Goal: Task Accomplishment & Management: Manage account settings

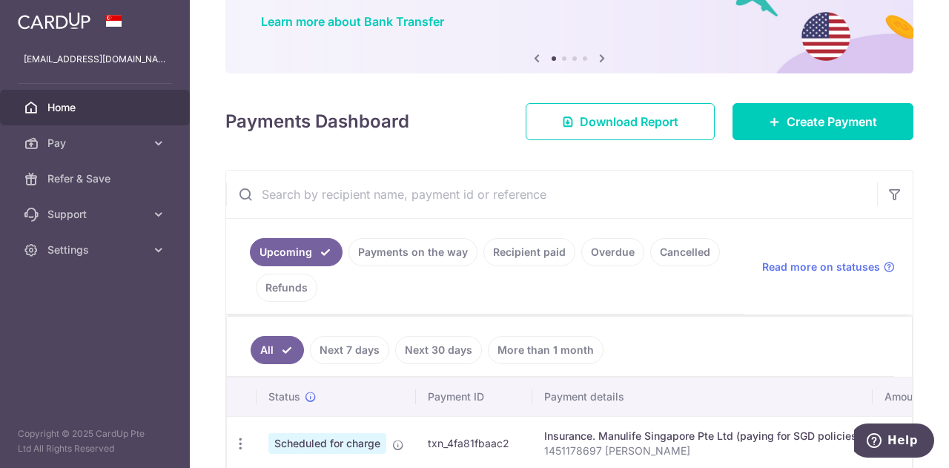
scroll to position [297, 0]
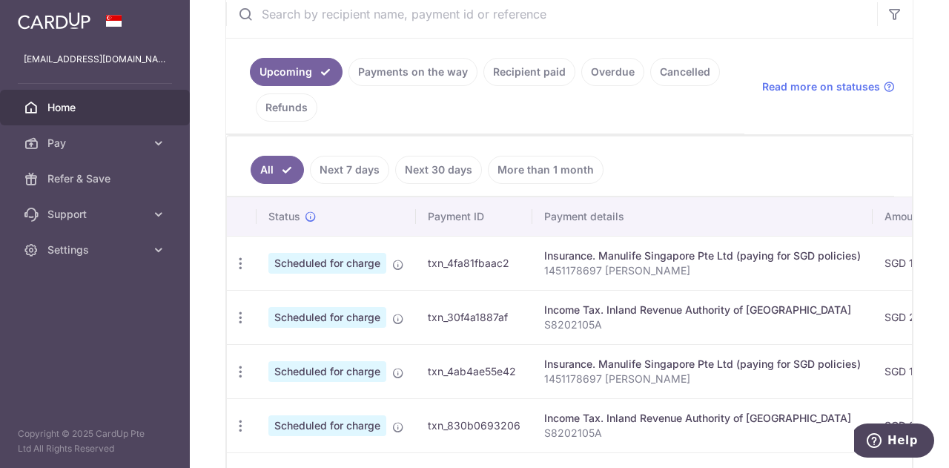
click at [418, 70] on link "Payments on the way" at bounding box center [413, 72] width 129 height 28
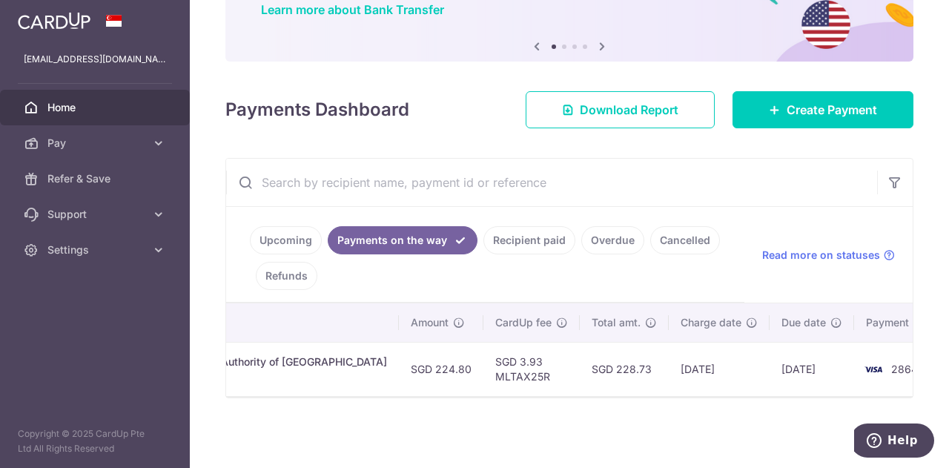
scroll to position [0, 0]
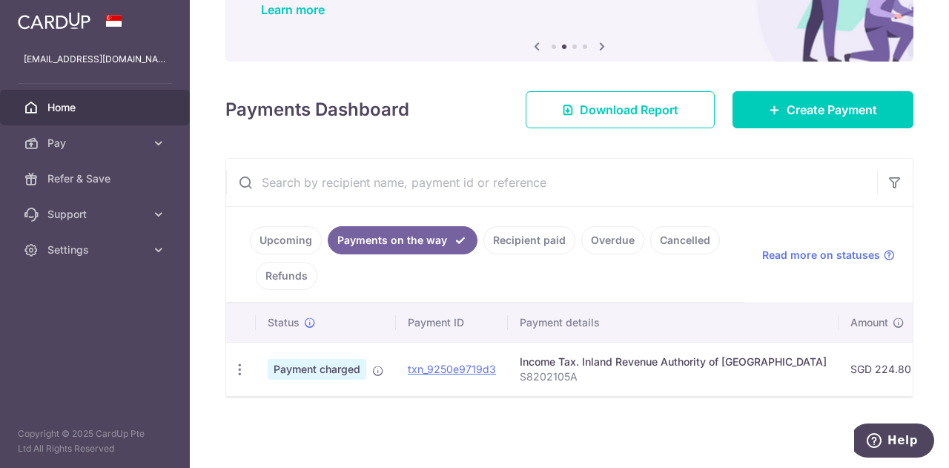
click at [271, 235] on link "Upcoming" at bounding box center [286, 240] width 72 height 28
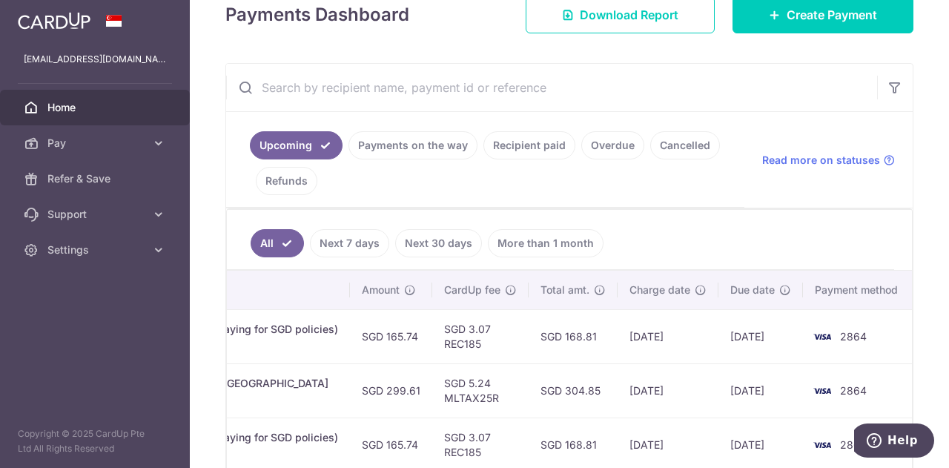
scroll to position [223, 0]
click at [533, 142] on link "Recipient paid" at bounding box center [530, 146] width 92 height 28
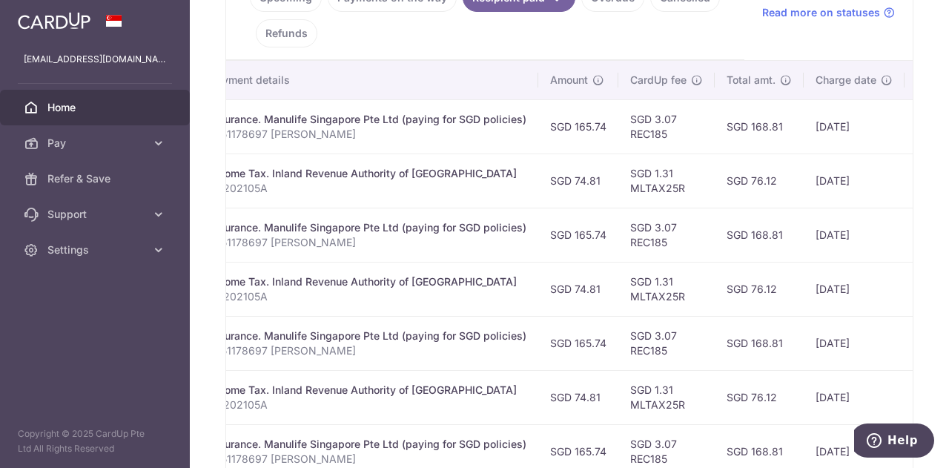
scroll to position [0, 481]
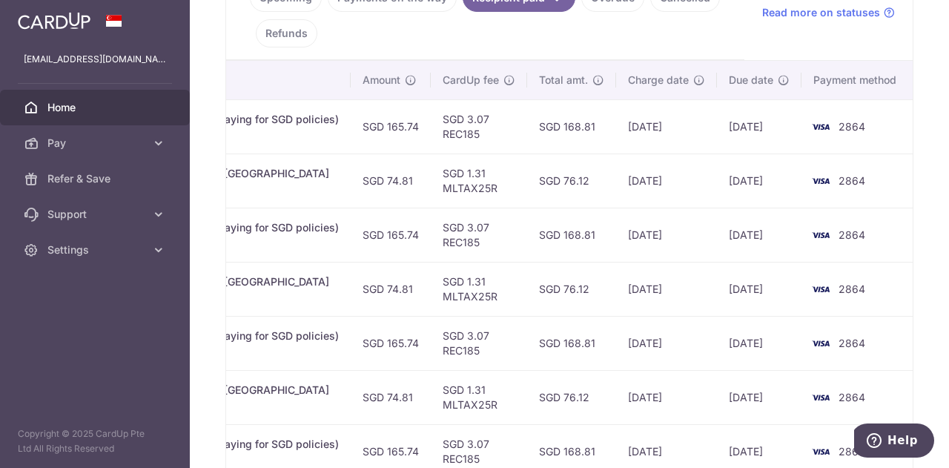
drag, startPoint x: 615, startPoint y: 283, endPoint x: 701, endPoint y: 289, distance: 86.3
click at [701, 289] on td "[DATE]" at bounding box center [666, 289] width 101 height 54
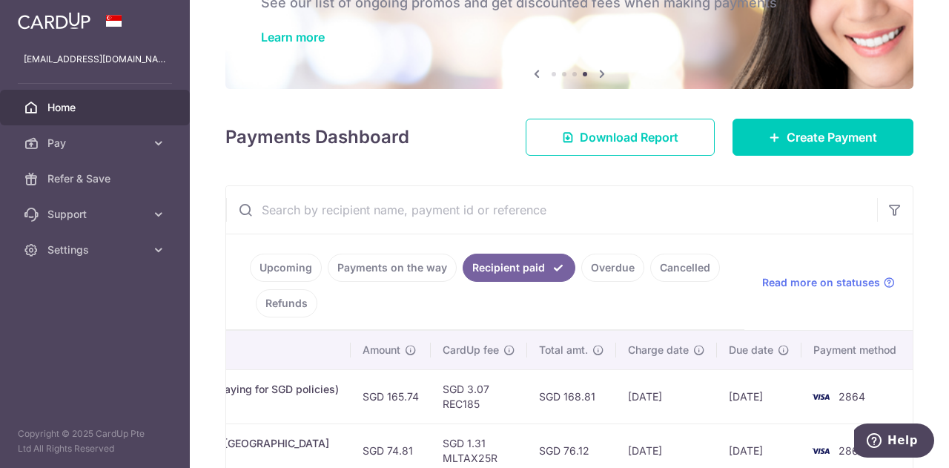
scroll to position [0, 0]
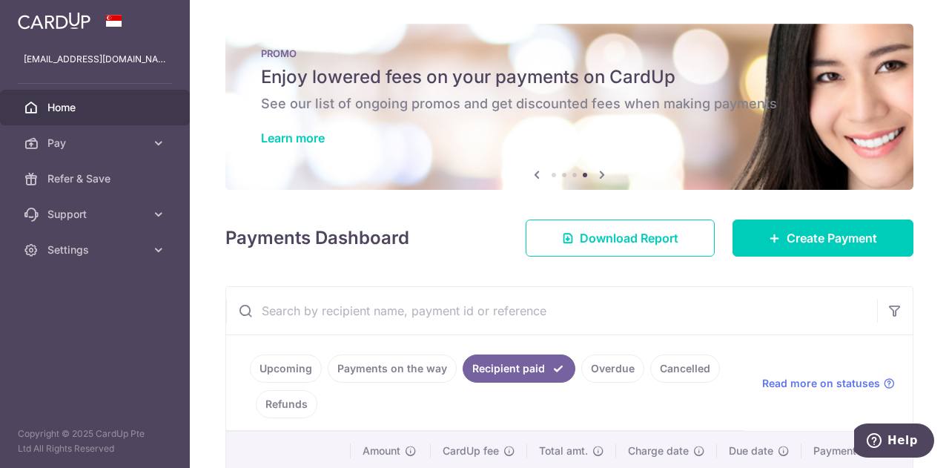
click at [269, 367] on link "Upcoming" at bounding box center [286, 369] width 72 height 28
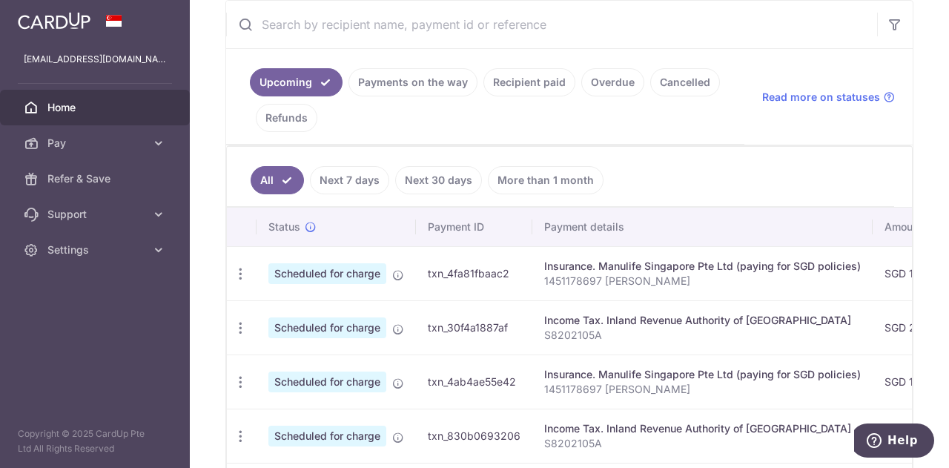
scroll to position [371, 0]
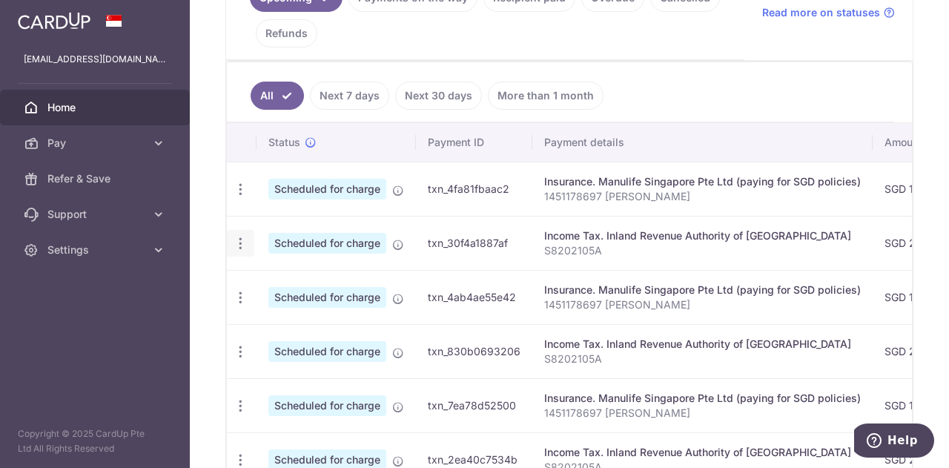
click at [239, 243] on icon "button" at bounding box center [241, 244] width 16 height 16
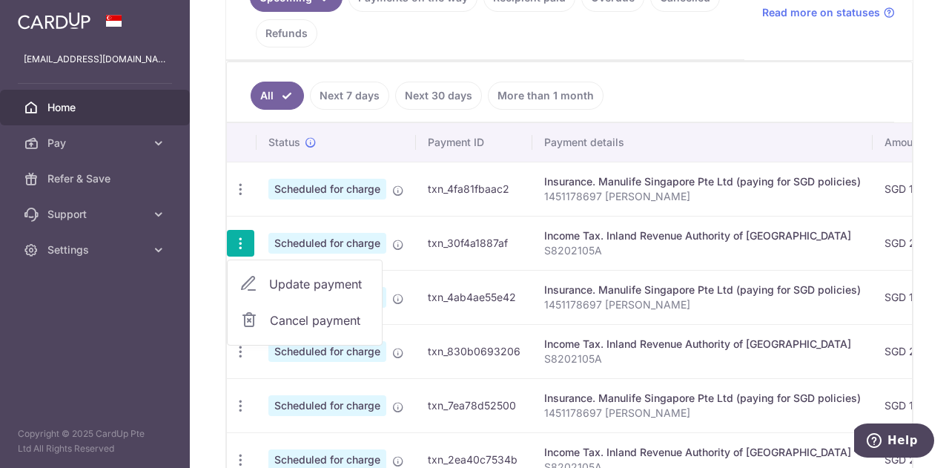
click at [340, 278] on span "Update payment" at bounding box center [319, 284] width 101 height 18
radio input "true"
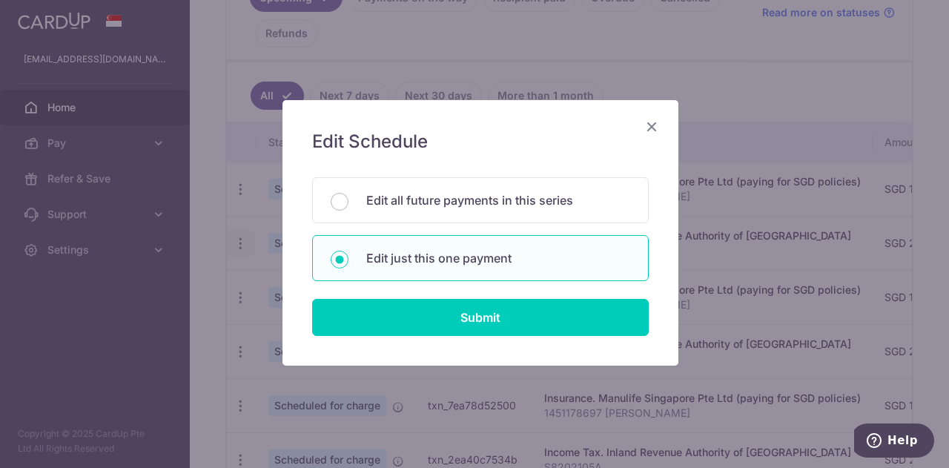
scroll to position [10, 0]
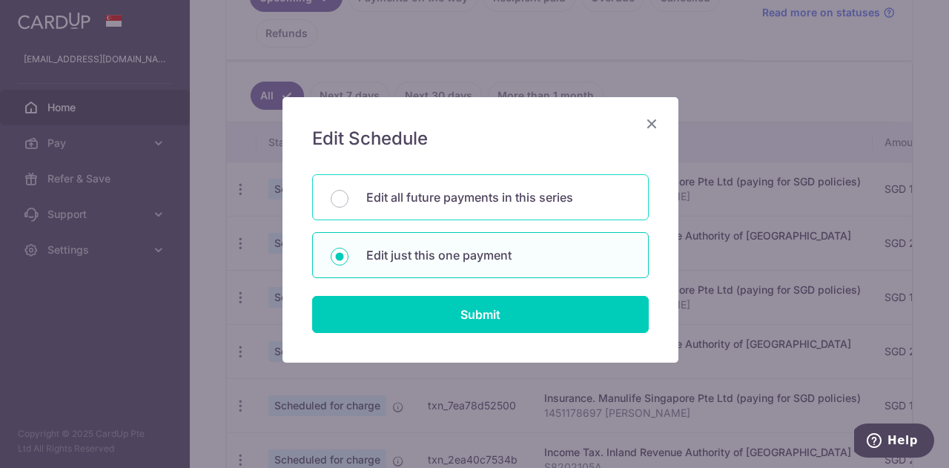
click at [432, 198] on p "Edit all future payments in this series" at bounding box center [498, 197] width 264 height 18
click at [349, 198] on input "Edit all future payments in this series" at bounding box center [340, 199] width 18 height 18
radio input "true"
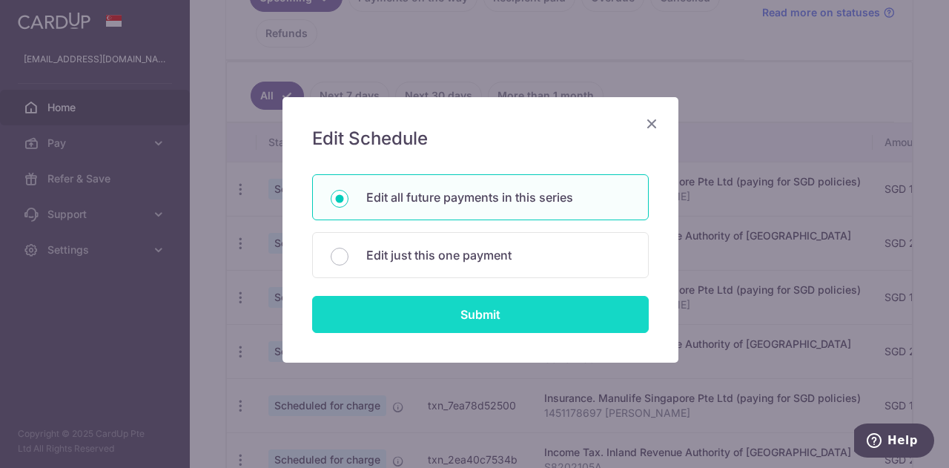
click at [409, 306] on input "Submit" at bounding box center [480, 314] width 337 height 37
radio input "true"
type input "299.61"
type input "S8202105A"
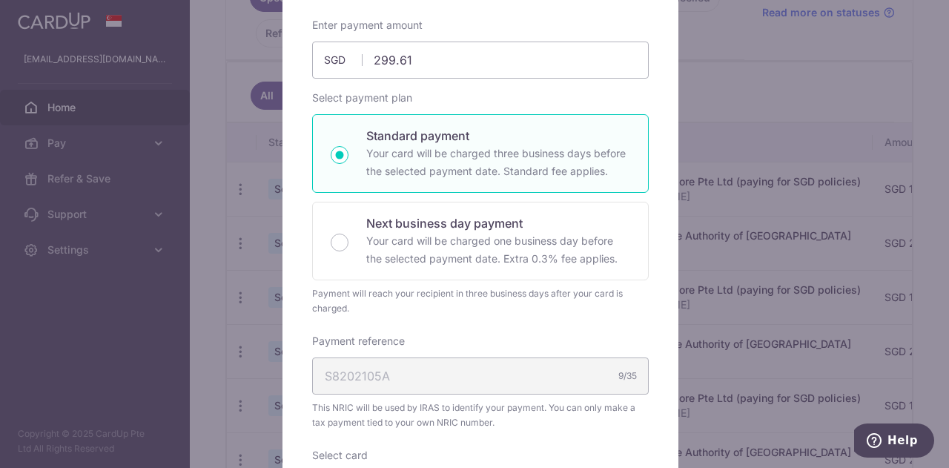
scroll to position [63, 0]
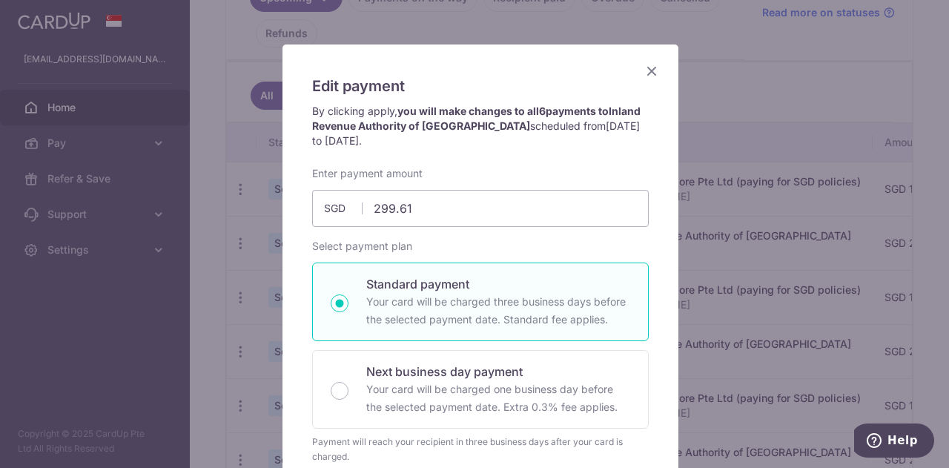
click at [645, 72] on icon "Close" at bounding box center [652, 71] width 18 height 19
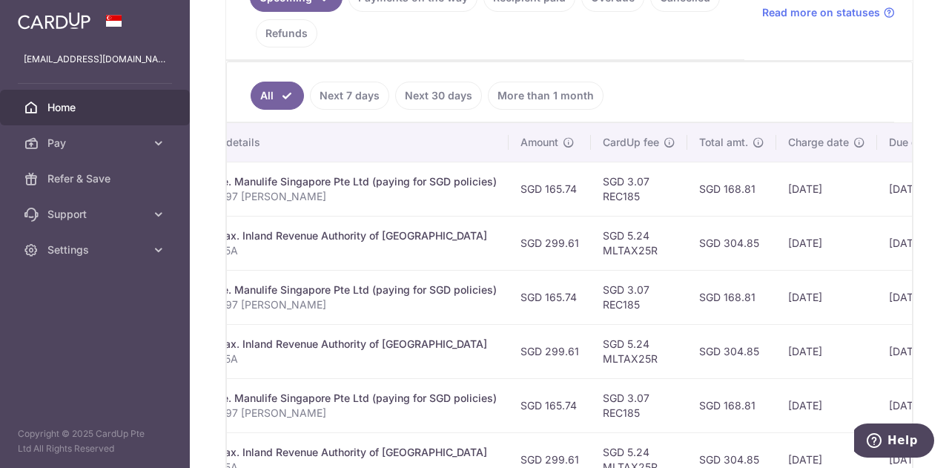
scroll to position [0, 523]
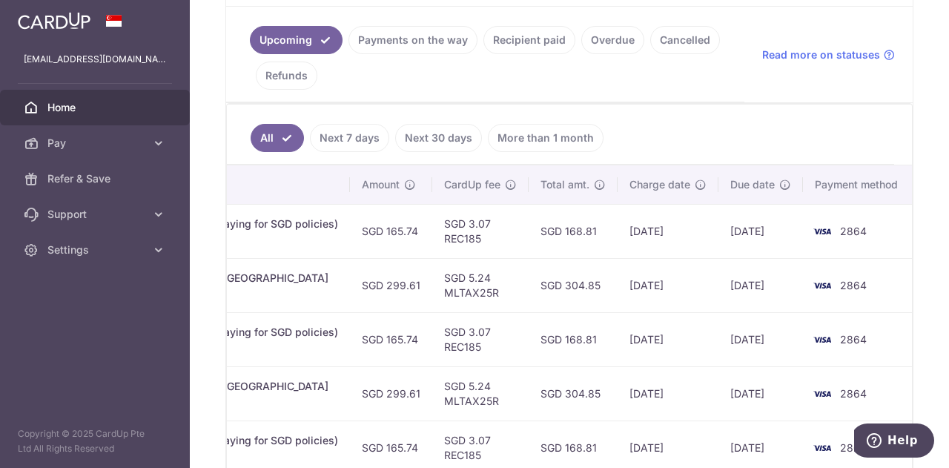
drag, startPoint x: 447, startPoint y: 288, endPoint x: 421, endPoint y: 286, distance: 26.1
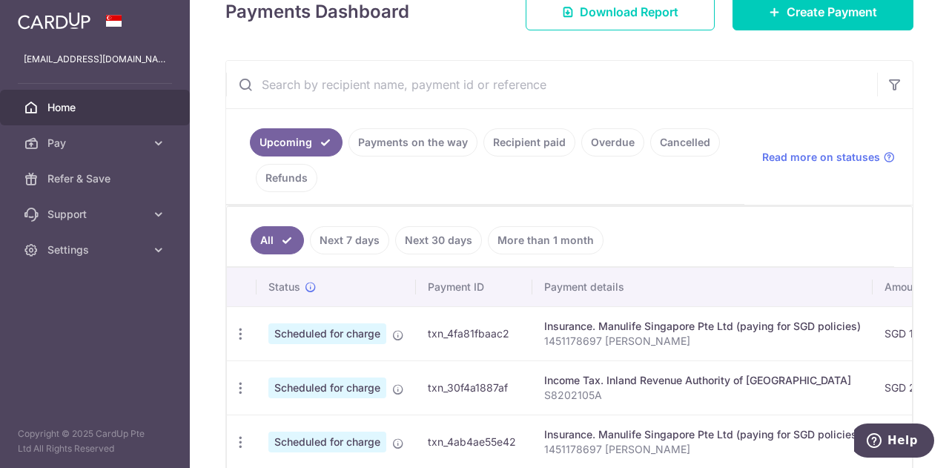
scroll to position [134, 0]
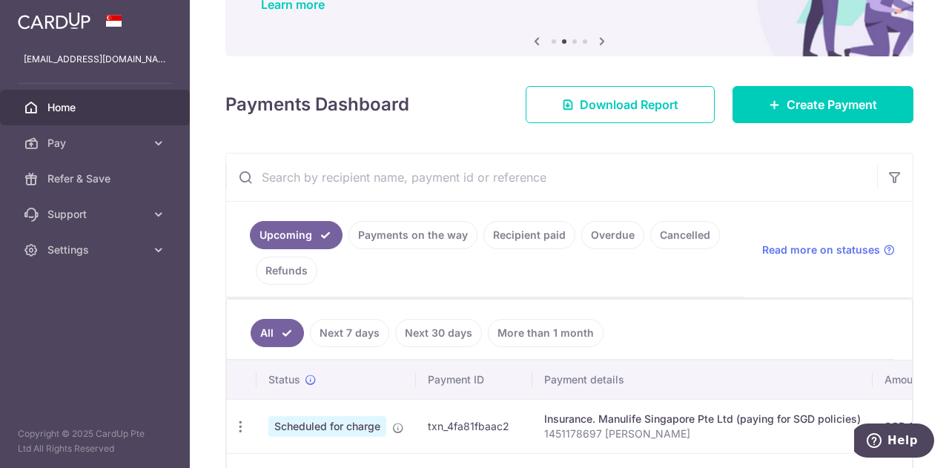
click at [387, 233] on link "Payments on the way" at bounding box center [413, 235] width 129 height 28
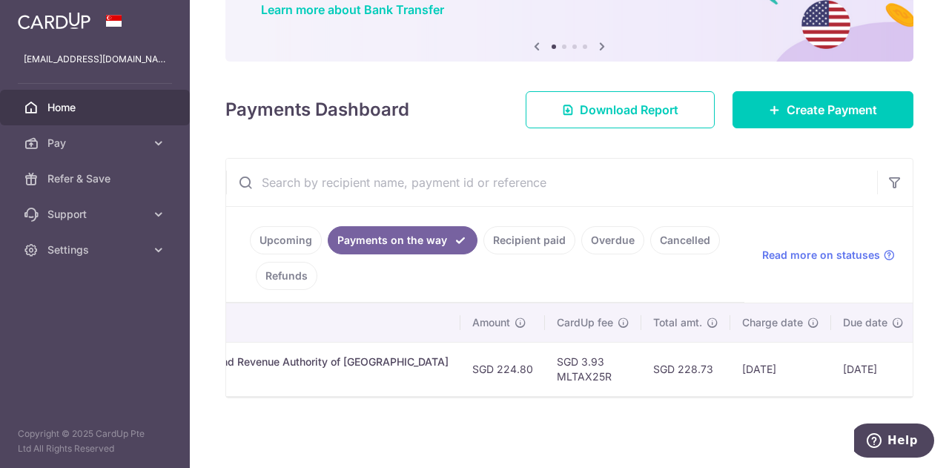
scroll to position [0, 0]
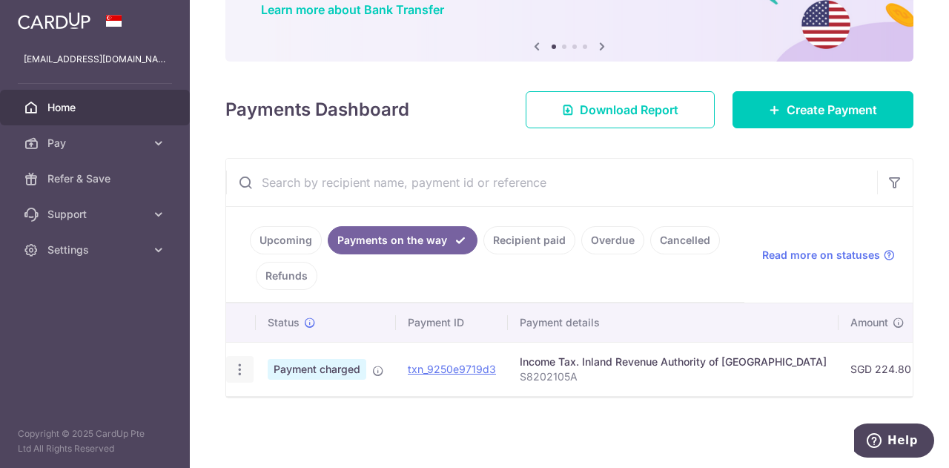
click at [240, 363] on icon "button" at bounding box center [240, 370] width 16 height 16
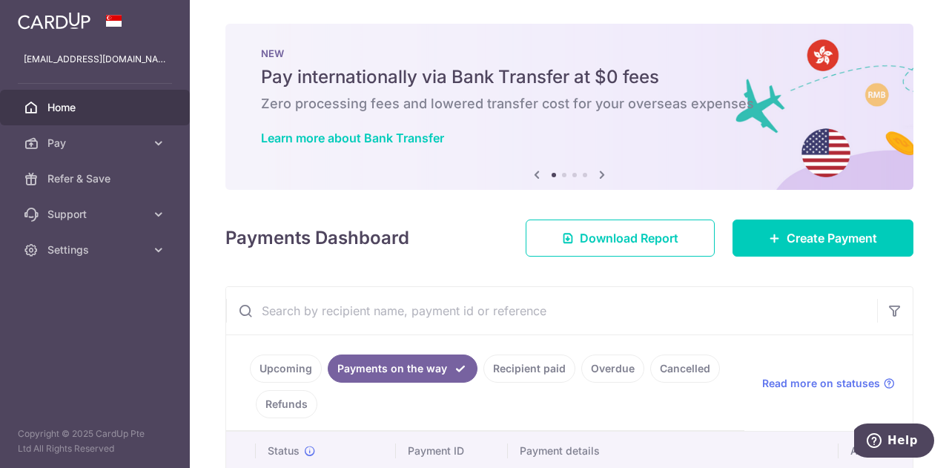
click at [280, 363] on link "Upcoming" at bounding box center [286, 369] width 72 height 28
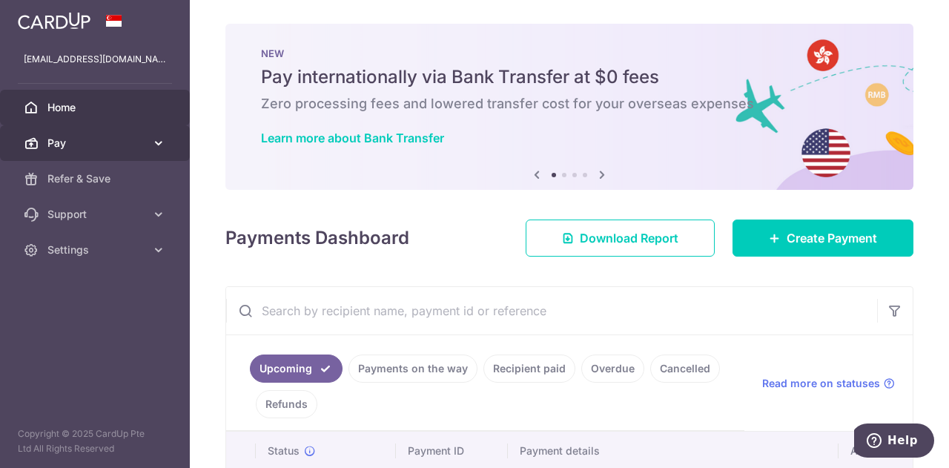
click at [86, 149] on span "Pay" at bounding box center [96, 143] width 98 height 15
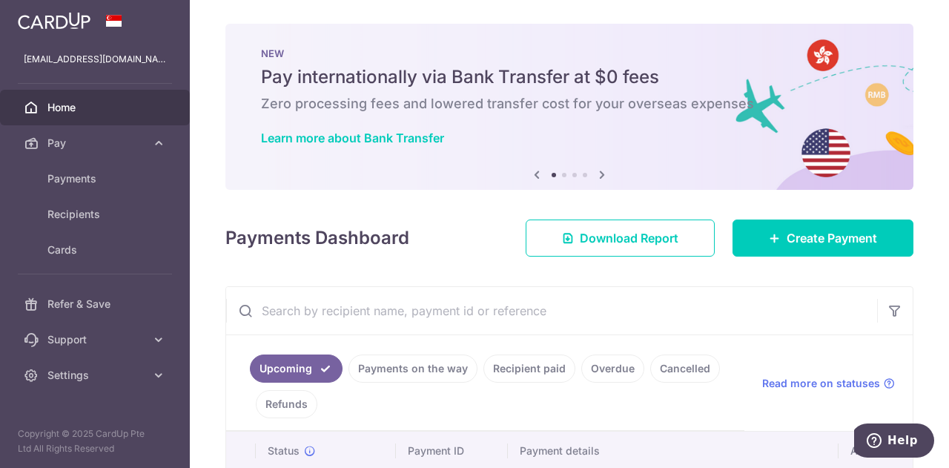
click at [61, 116] on link "Home" at bounding box center [95, 108] width 190 height 36
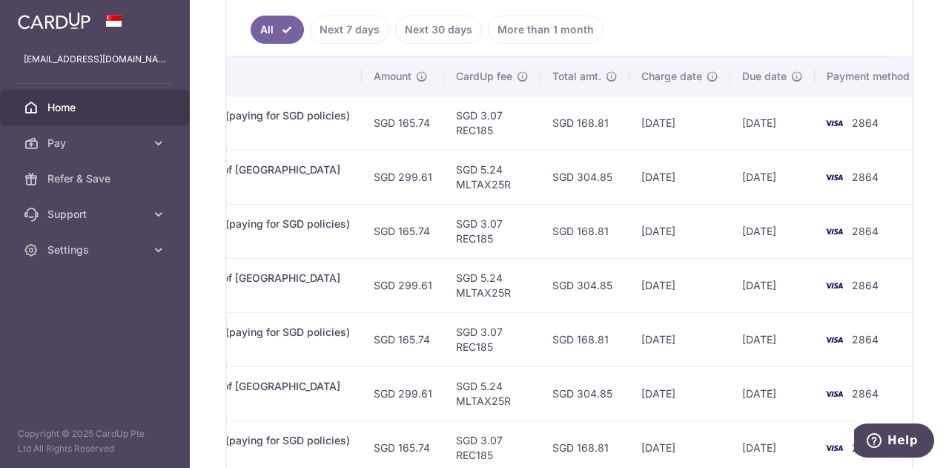
scroll to position [0, 523]
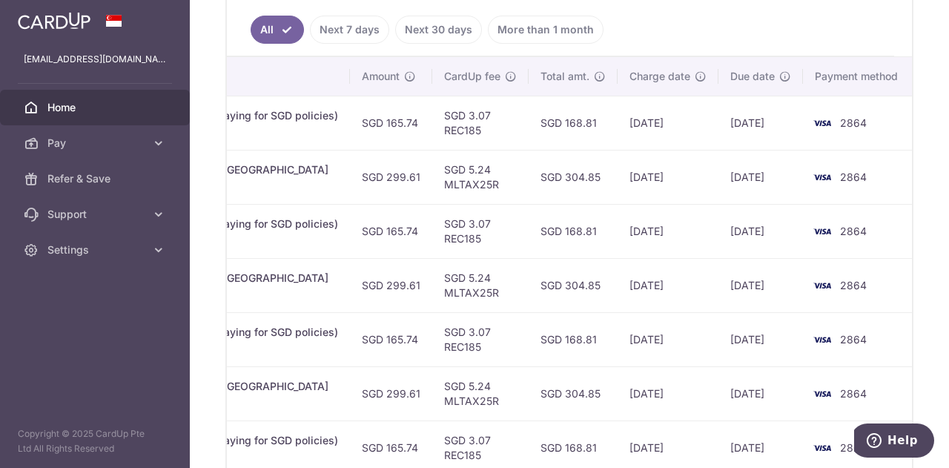
drag, startPoint x: 684, startPoint y: 171, endPoint x: 620, endPoint y: 182, distance: 64.6
click at [620, 182] on td "[DATE]" at bounding box center [668, 177] width 101 height 54
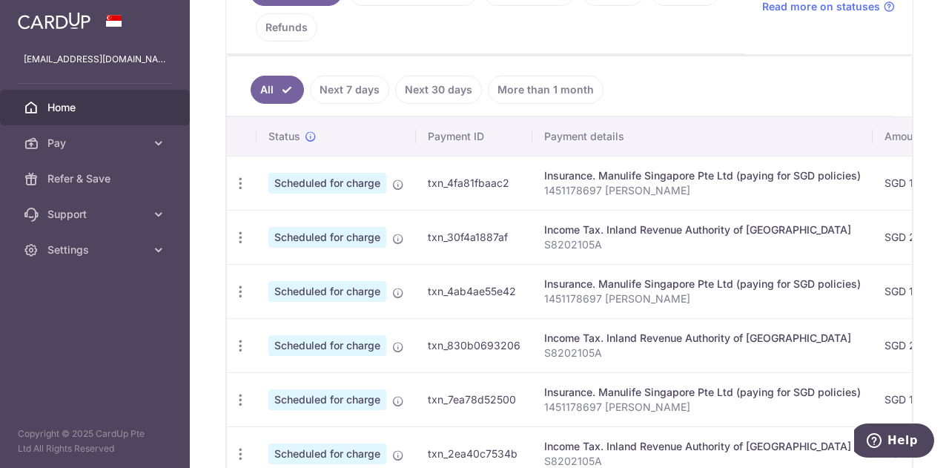
scroll to position [269, 0]
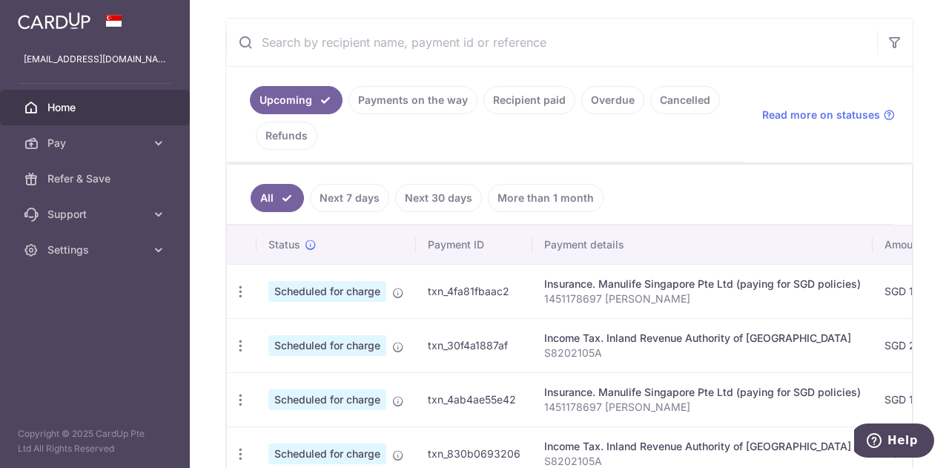
click at [534, 90] on link "Recipient paid" at bounding box center [530, 100] width 92 height 28
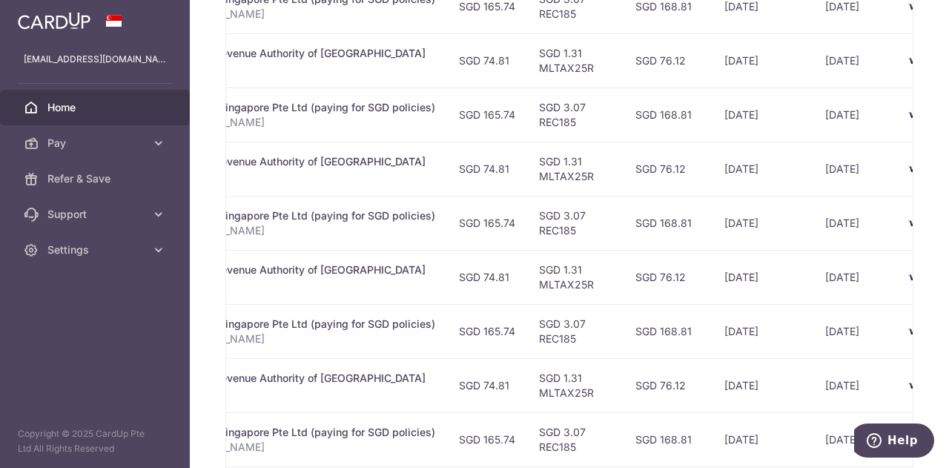
scroll to position [0, 466]
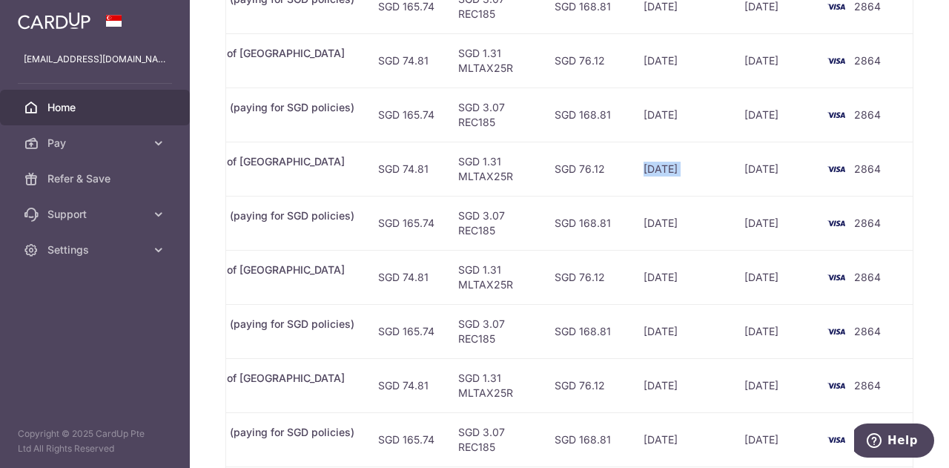
drag, startPoint x: 638, startPoint y: 166, endPoint x: 732, endPoint y: 166, distance: 94.2
click at [732, 166] on tr "PDF Receipt Payment Sent txn_807469994de Income Tax. Inland Revenue Authority o…" at bounding box center [345, 169] width 1170 height 54
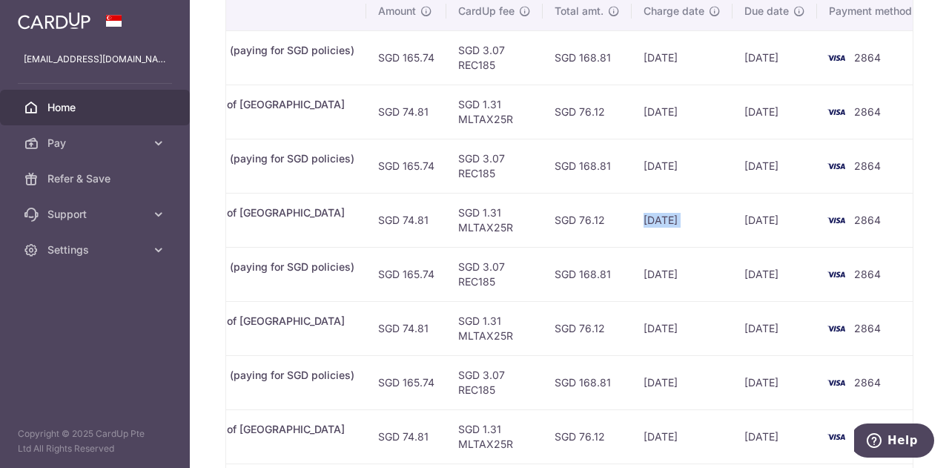
scroll to position [417, 0]
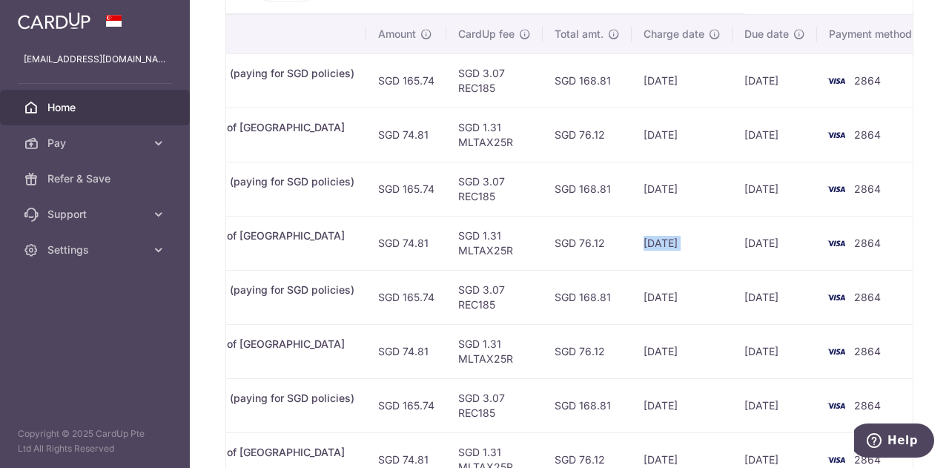
drag, startPoint x: 638, startPoint y: 132, endPoint x: 703, endPoint y: 131, distance: 65.3
click at [703, 131] on td "[DATE]" at bounding box center [682, 135] width 101 height 54
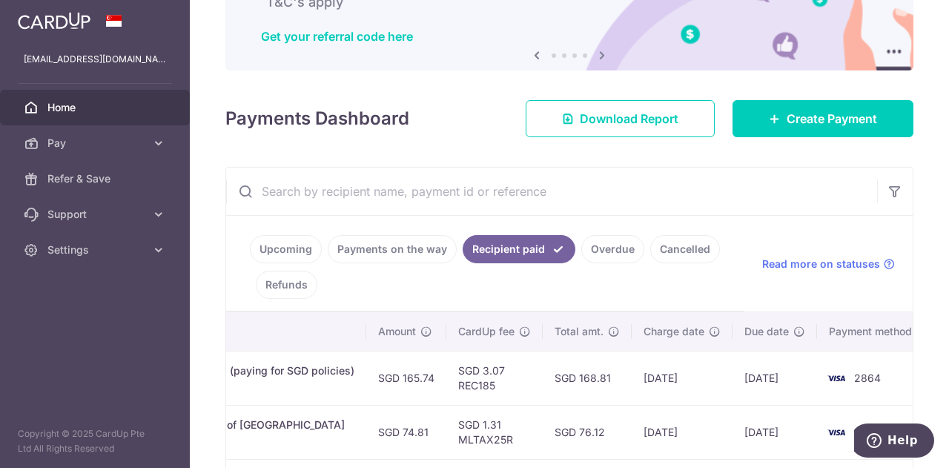
scroll to position [0, 0]
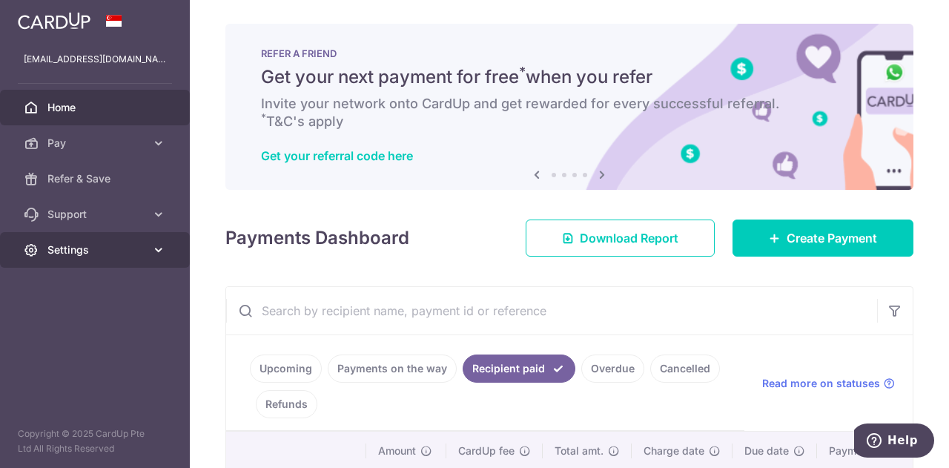
click at [124, 244] on span "Settings" at bounding box center [96, 250] width 98 height 15
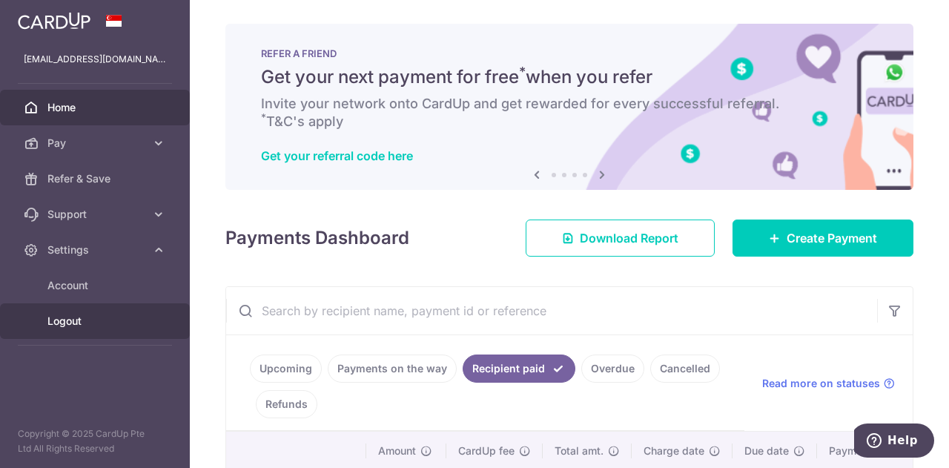
click at [73, 318] on span "Logout" at bounding box center [96, 321] width 98 height 15
